Goal: Use online tool/utility: Utilize a website feature to perform a specific function

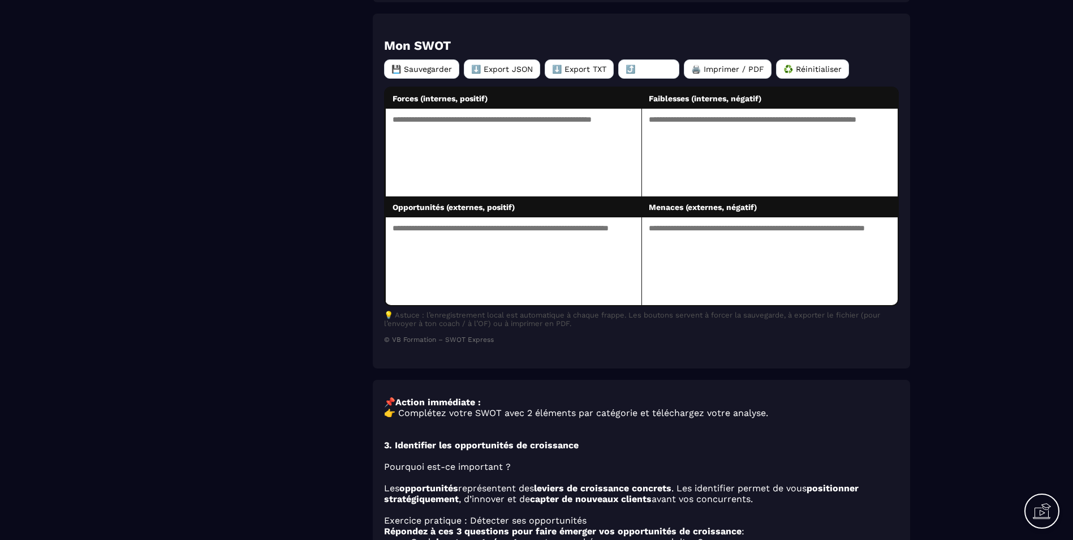
click at [504, 172] on textarea at bounding box center [520, 156] width 269 height 94
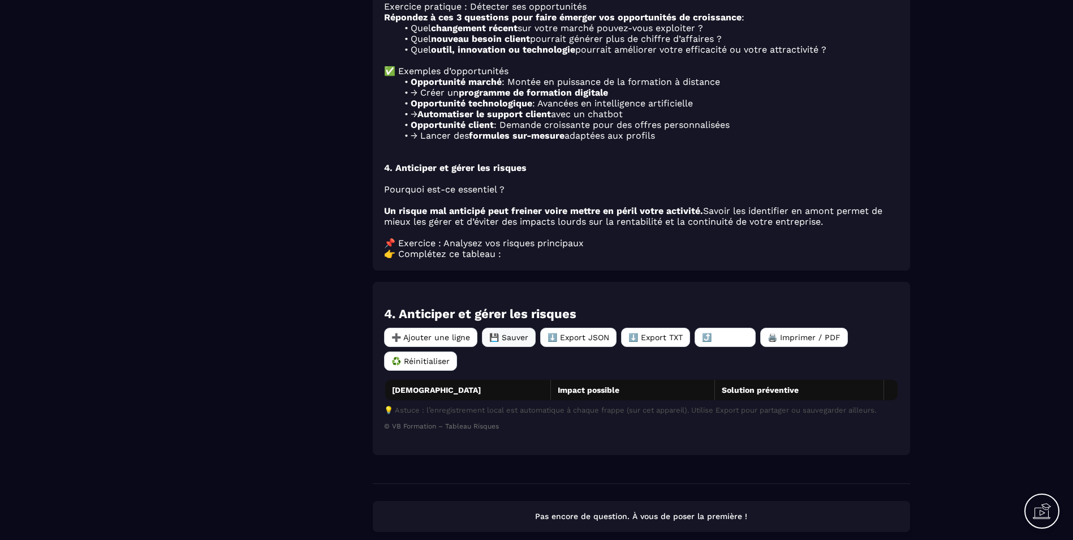
scroll to position [1109, 0]
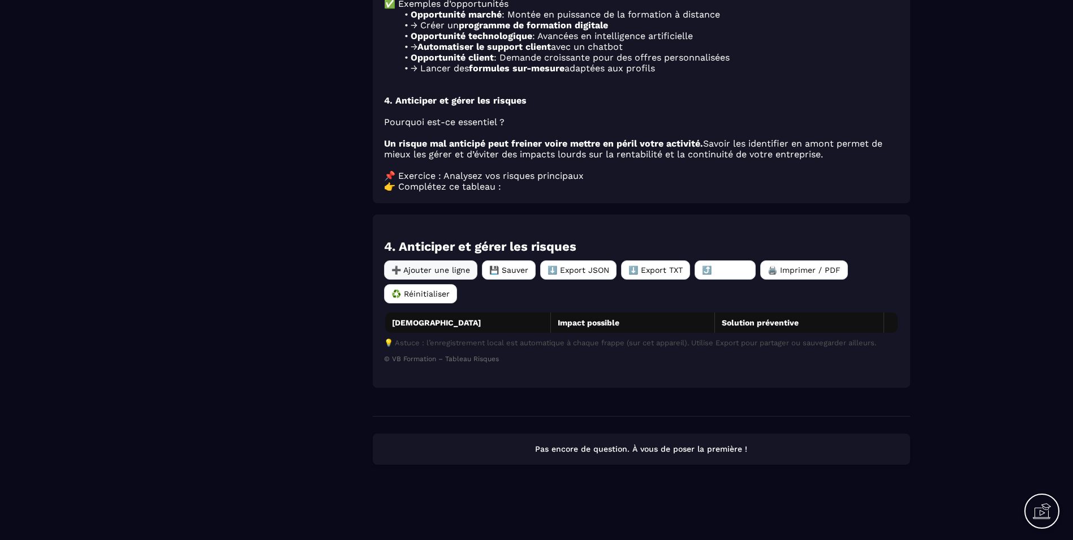
click at [435, 267] on button "➕ Ajouter une ligne" at bounding box center [430, 269] width 93 height 19
click at [436, 261] on button "➕ Ajouter une ligne" at bounding box center [430, 269] width 93 height 19
click at [456, 327] on th "[DEMOGRAPHIC_DATA]" at bounding box center [468, 323] width 166 height 22
click at [460, 269] on button "➕ Ajouter une ligne" at bounding box center [430, 269] width 93 height 19
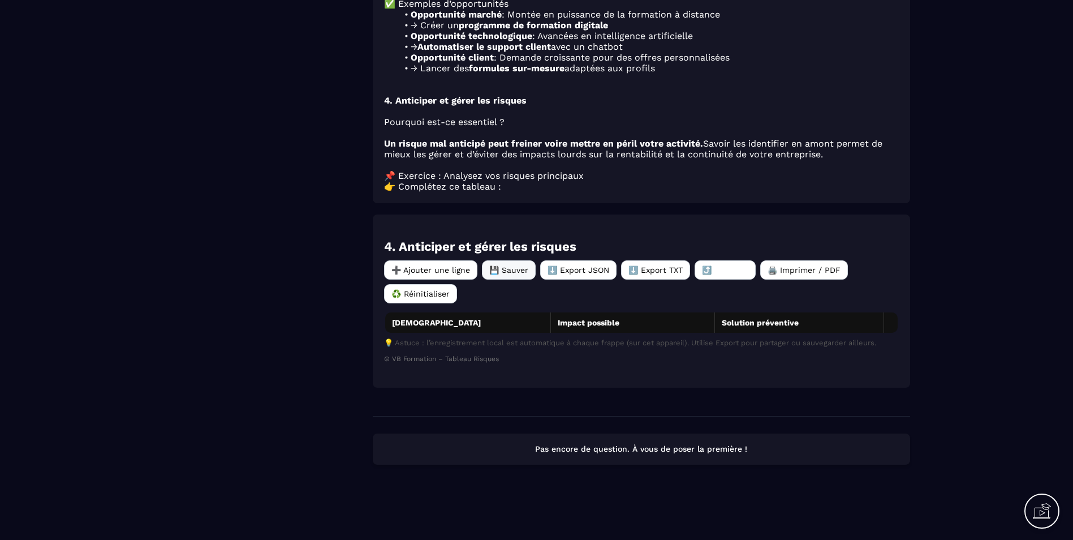
click at [516, 270] on button "💾 Sauver" at bounding box center [509, 269] width 54 height 19
click at [645, 267] on button "⬇️ Export TXT" at bounding box center [655, 269] width 69 height 19
click at [593, 264] on button "⬇️ Export JSON" at bounding box center [578, 269] width 76 height 19
click at [744, 267] on label "⤴️ Importer" at bounding box center [725, 269] width 61 height 19
click at [0, 0] on input "⤴️ Importer" at bounding box center [0, 0] width 0 height 0
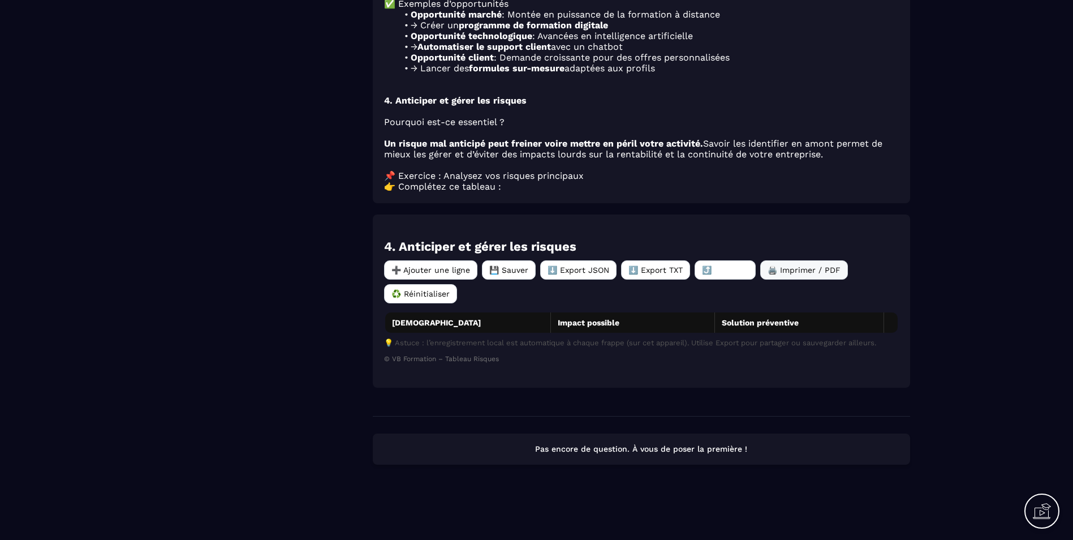
click at [793, 267] on button "🖨️ Imprimer / PDF" at bounding box center [805, 269] width 88 height 19
click at [442, 291] on button "♻️ Réinitialiser" at bounding box center [420, 293] width 73 height 19
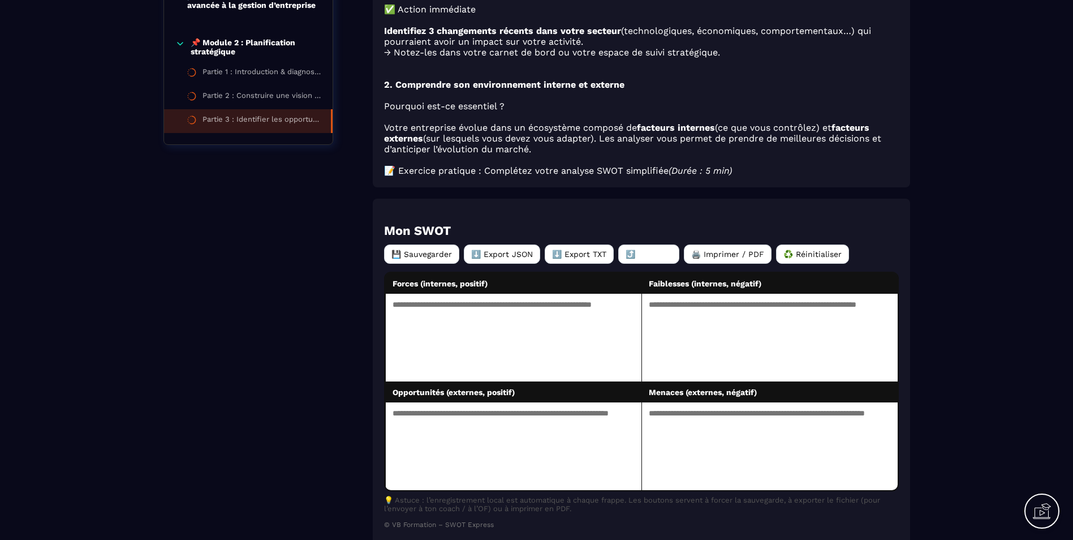
scroll to position [317, 0]
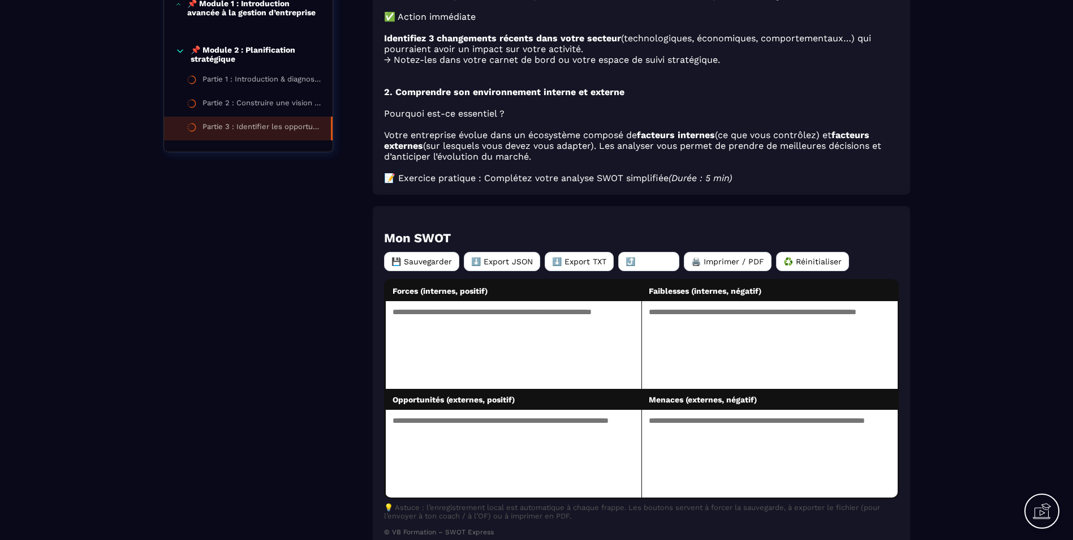
click at [493, 327] on textarea at bounding box center [520, 348] width 269 height 94
click at [436, 264] on button "💾 Sauvegarder" at bounding box center [421, 261] width 75 height 19
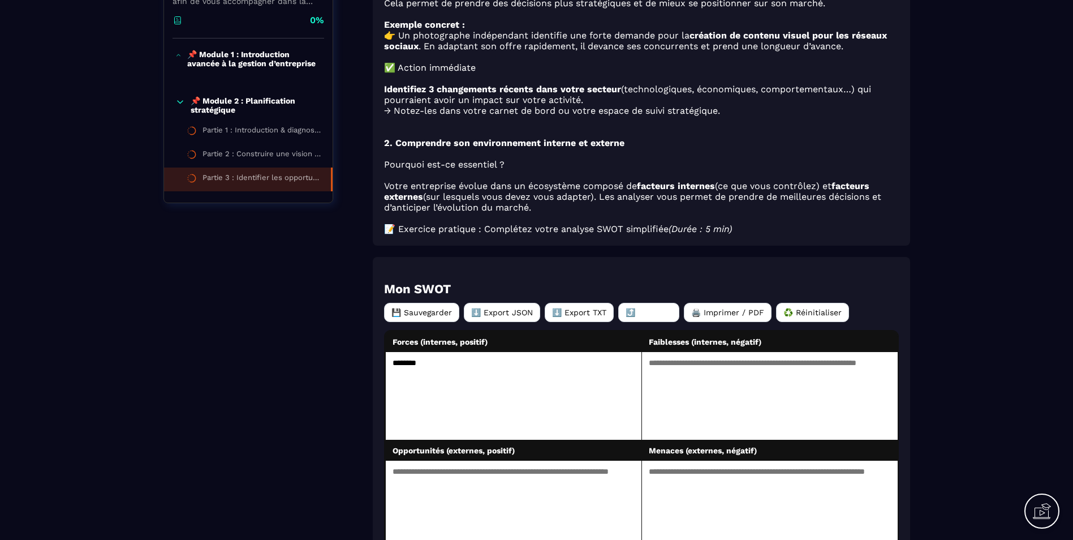
scroll to position [260, 0]
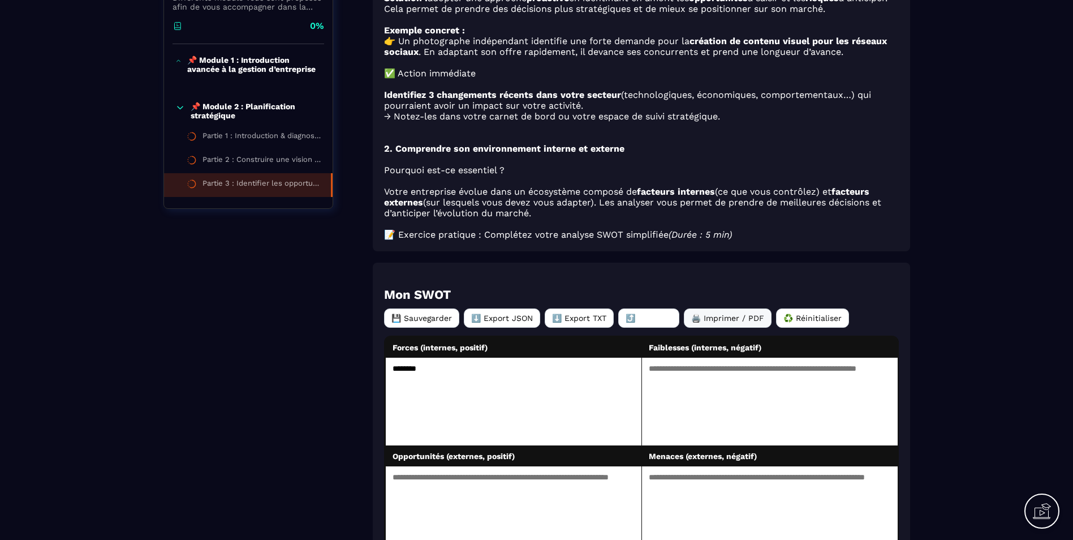
click at [758, 328] on button "🖨️ Imprimer / PDF" at bounding box center [728, 317] width 88 height 19
click at [732, 326] on button "🖨️ Imprimer / PDF" at bounding box center [728, 317] width 88 height 19
click at [580, 327] on button "⬇️ Export TXT" at bounding box center [579, 317] width 69 height 19
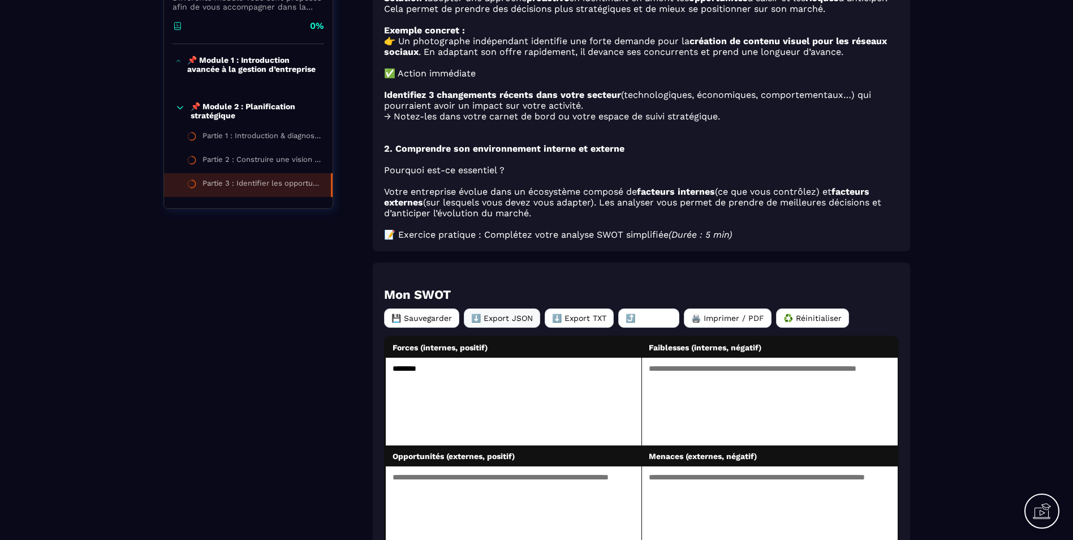
click at [481, 323] on button "⬇️ Export JSON" at bounding box center [502, 317] width 76 height 19
click at [632, 321] on label "⤴️ Importer" at bounding box center [649, 317] width 61 height 19
click at [0, 0] on input "⤴️ Importer" at bounding box center [0, 0] width 0 height 0
click at [769, 342] on div "Mon SWOT 💾 Sauvegarder ⬇️ Export JSON ⬇️ Export TXT ⤴️ Importer 🖨️ Imprimer / P…" at bounding box center [641, 439] width 515 height 305
click at [810, 327] on button "♻️ Réinitialiser" at bounding box center [812, 317] width 73 height 19
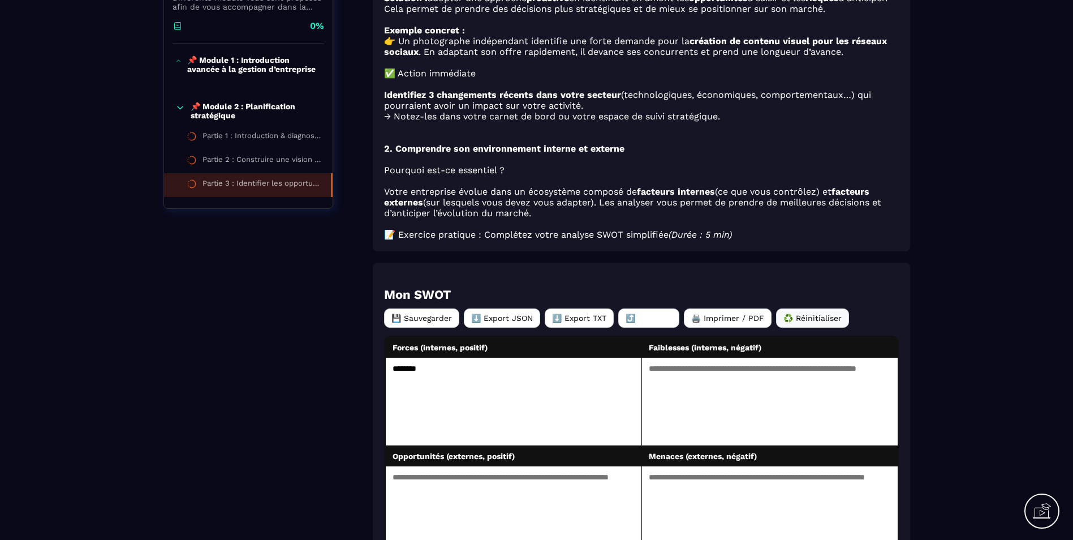
click at [810, 327] on button "♻️ Réinitialiser" at bounding box center [812, 317] width 73 height 19
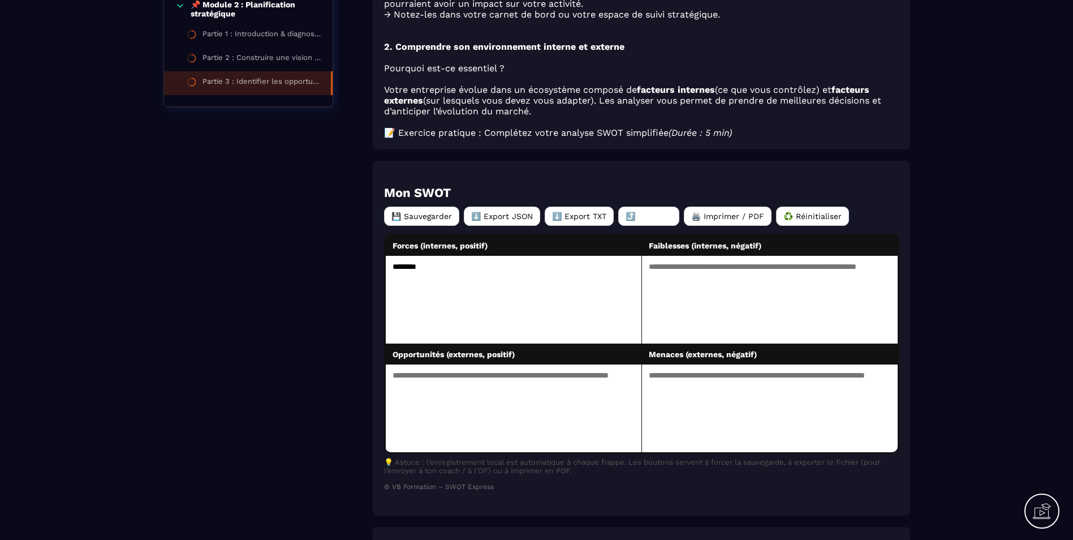
scroll to position [373, 0]
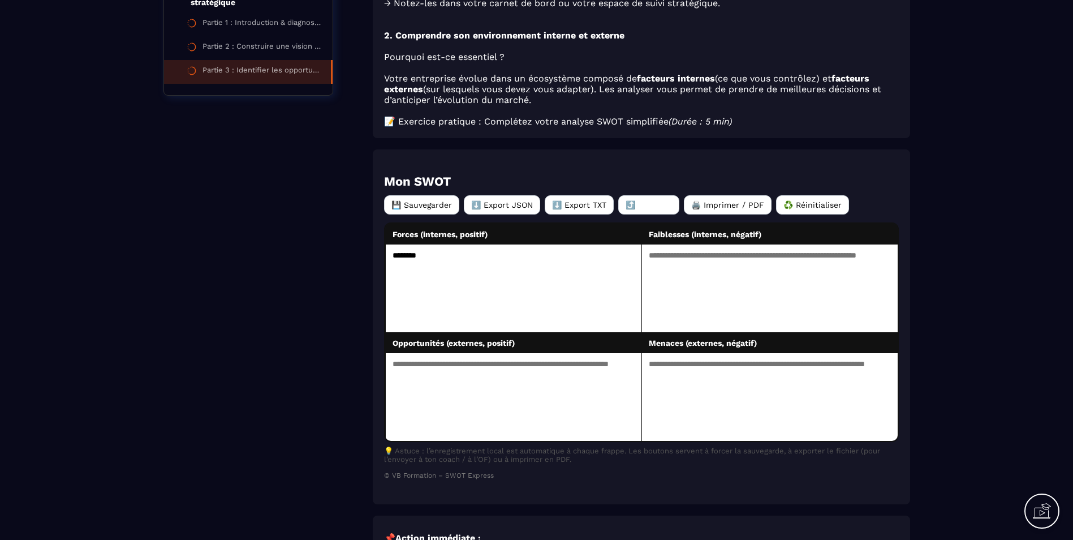
click at [431, 254] on textarea "********" at bounding box center [520, 291] width 269 height 94
type textarea "*"
click at [406, 214] on button "💾 Sauvegarder" at bounding box center [421, 204] width 75 height 19
click at [926, 202] on div "Accompagnement à la gestion d'entreprise Différents module vous sont proposés a…" at bounding box center [537, 464] width 1028 height 1472
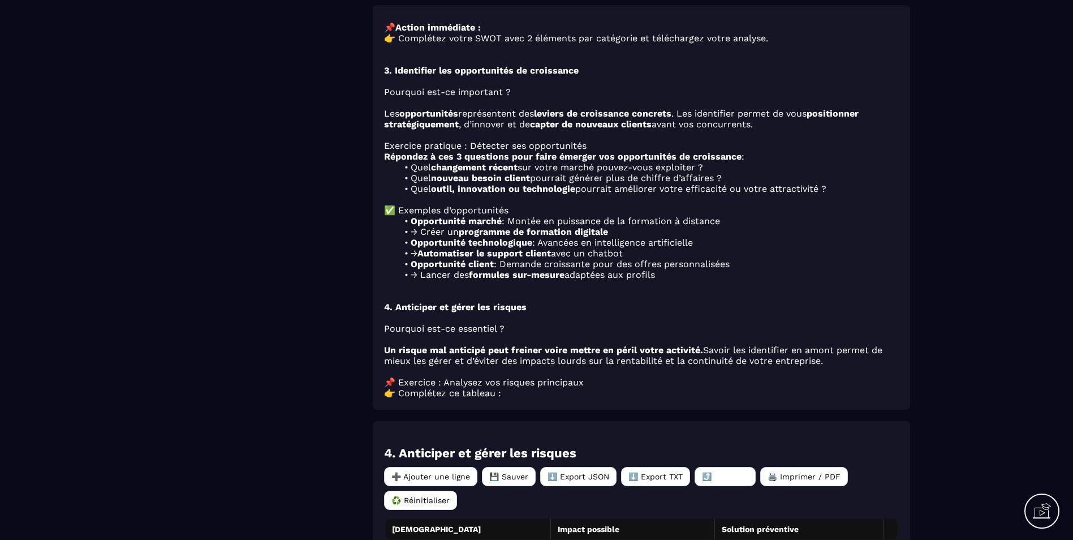
scroll to position [883, 0]
